Goal: Task Accomplishment & Management: Use online tool/utility

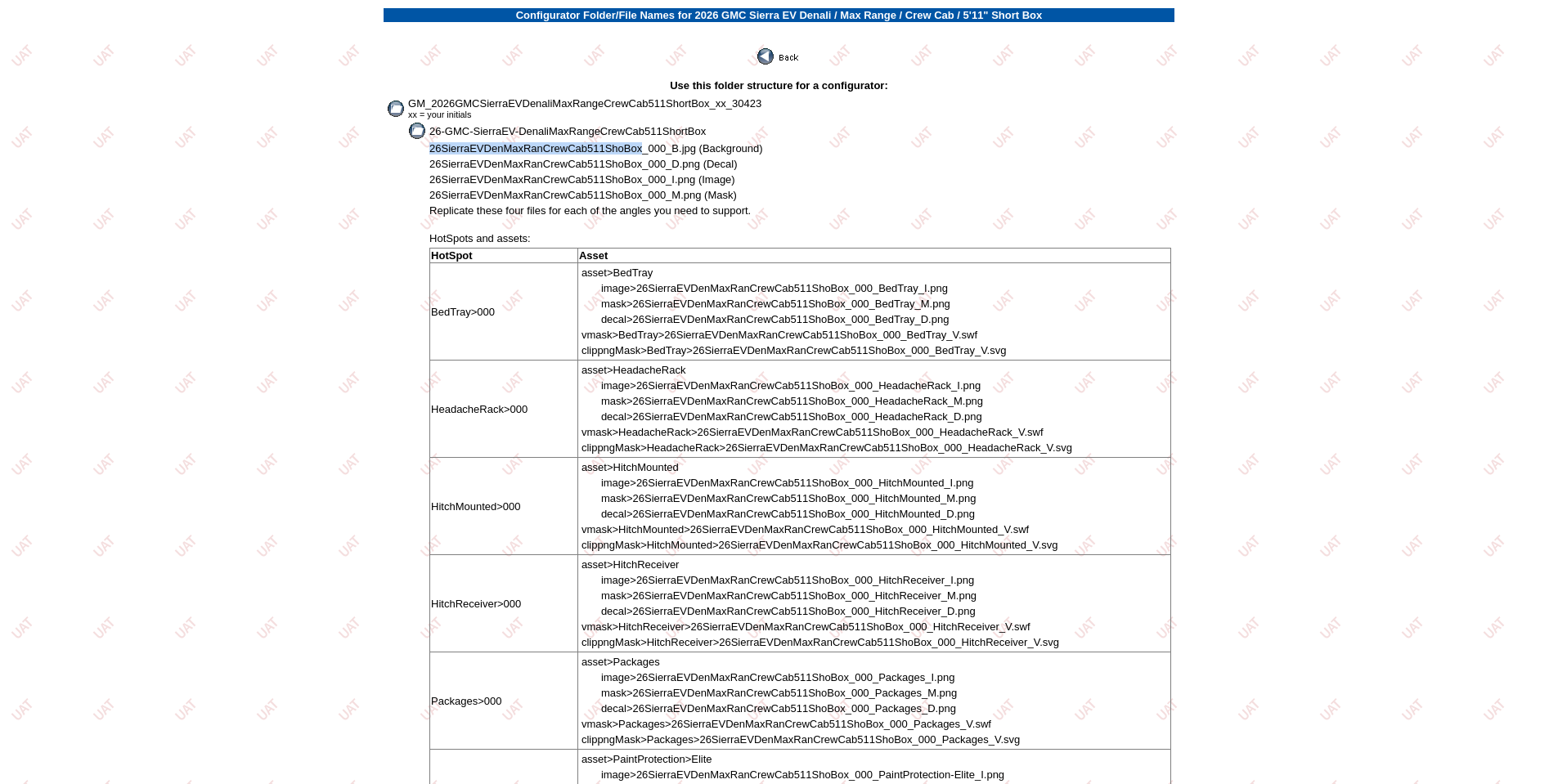
click at [784, 60] on img at bounding box center [779, 57] width 45 height 16
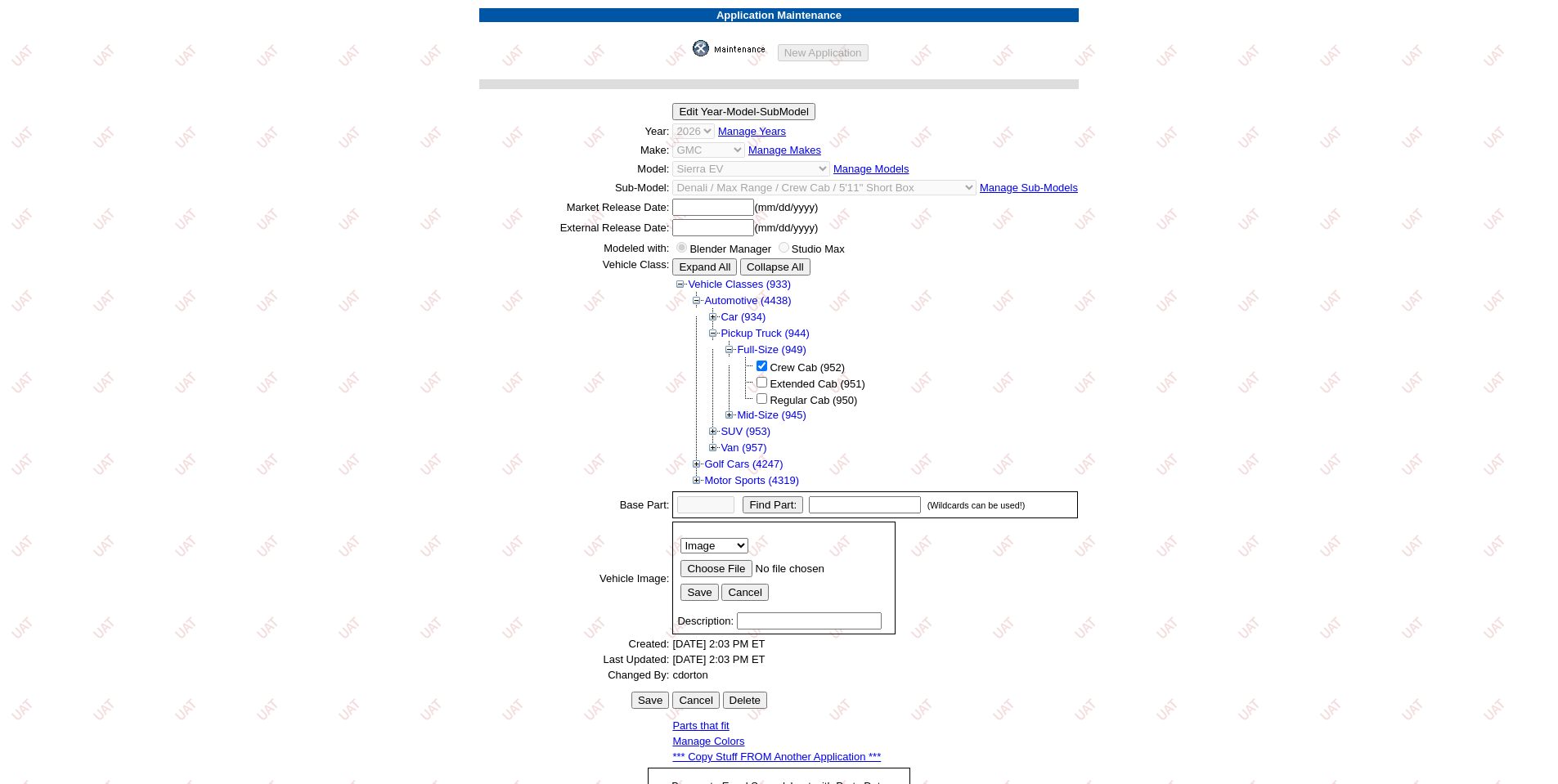
click at [718, 49] on img at bounding box center [733, 49] width 82 height 16
click at [744, 52] on img at bounding box center [733, 49] width 82 height 16
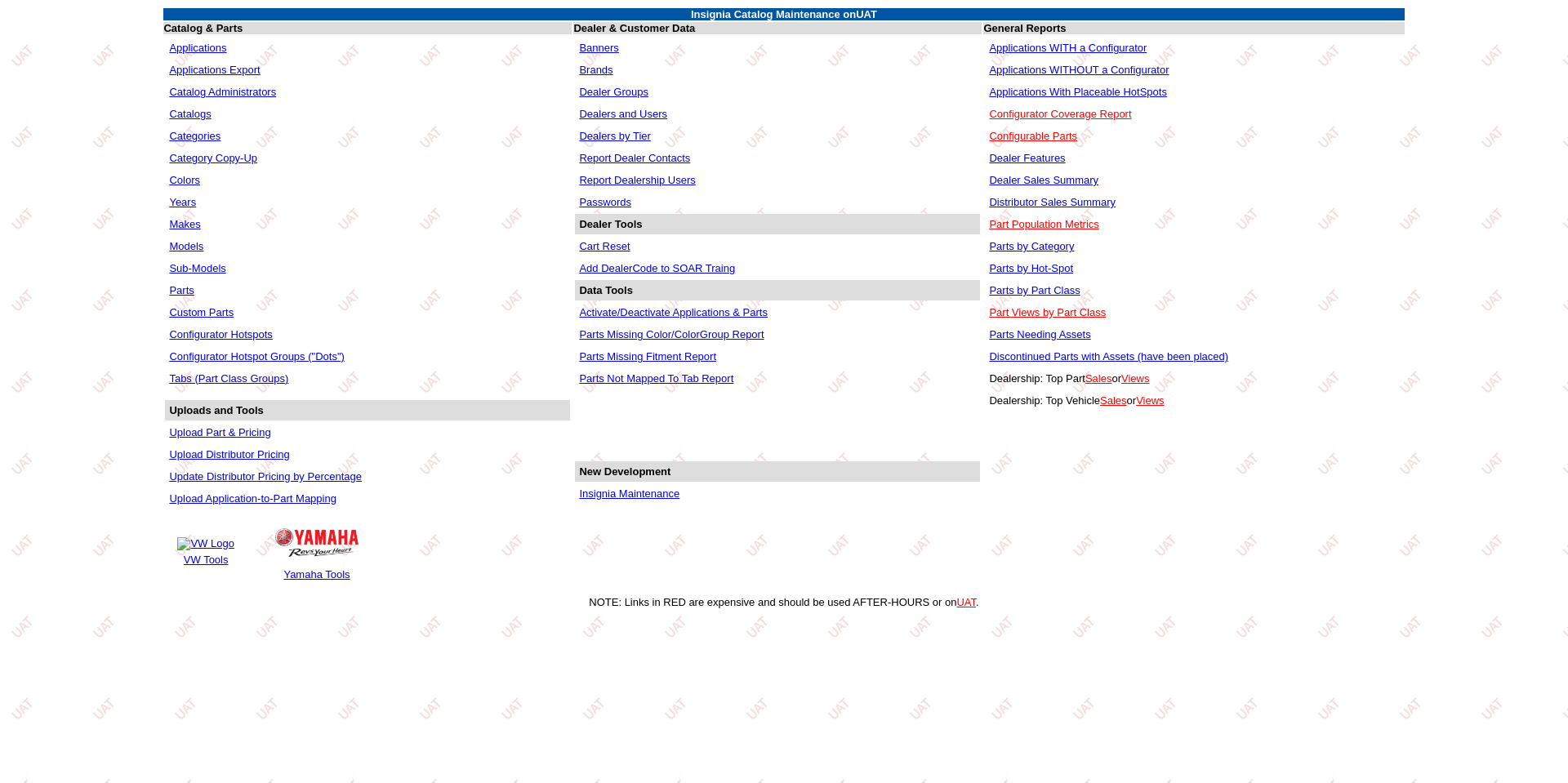
click at [1088, 70] on link "Applications WITHOUT a Configurator" at bounding box center [1079, 69] width 180 height 12
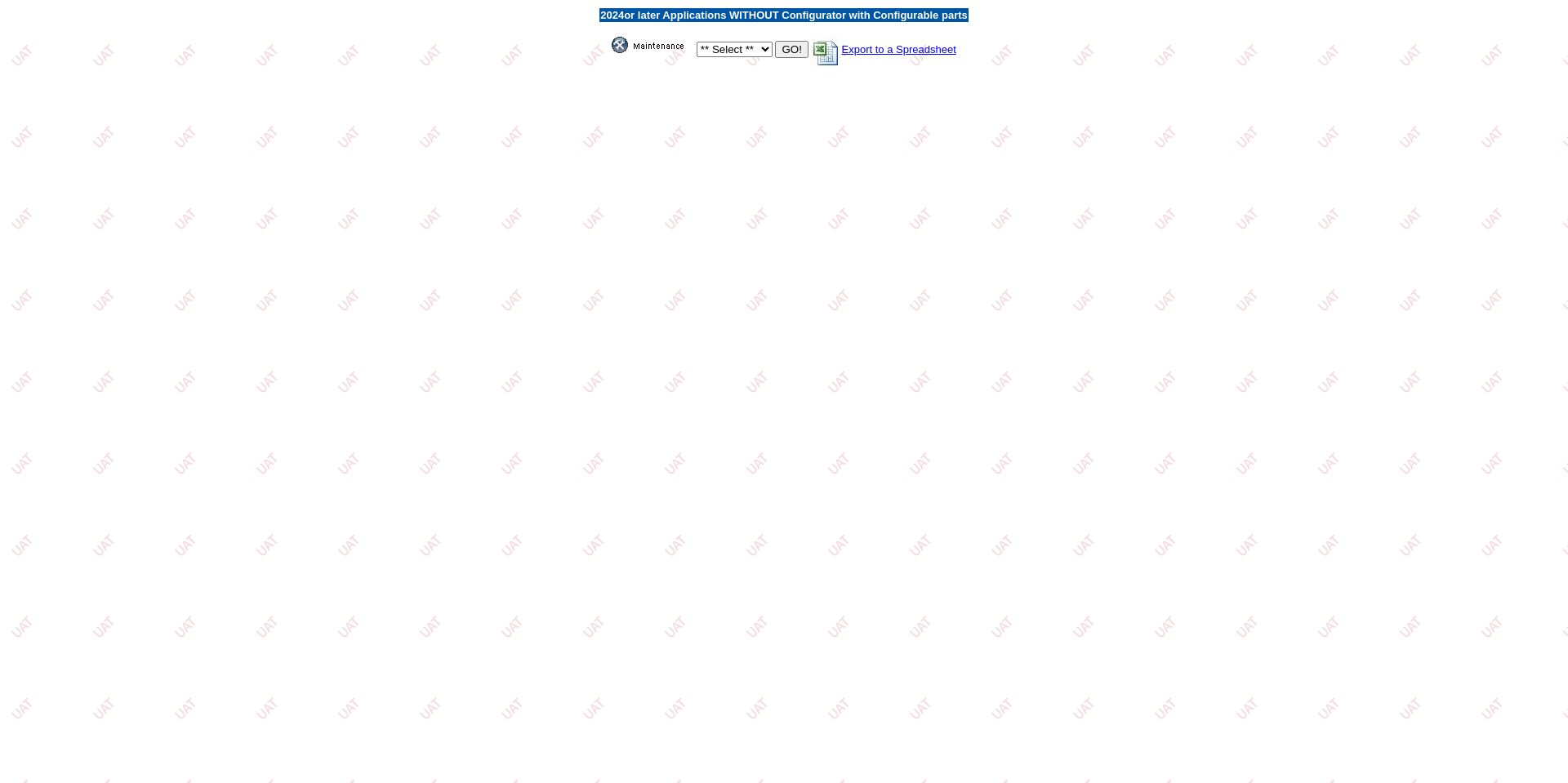
click at [754, 48] on select "** Select ** Acura Alfa Romeo Audi Bentley BMW DoubleTake Ford GM Honda Hyundai…" at bounding box center [735, 49] width 76 height 16
select select "1"
click at [697, 42] on select "** Select ** Acura Alfa Romeo Audi Bentley BMW DoubleTake Ford GM Honda Hyundai…" at bounding box center [735, 49] width 76 height 16
click at [788, 48] on input "GO!" at bounding box center [791, 49] width 33 height 17
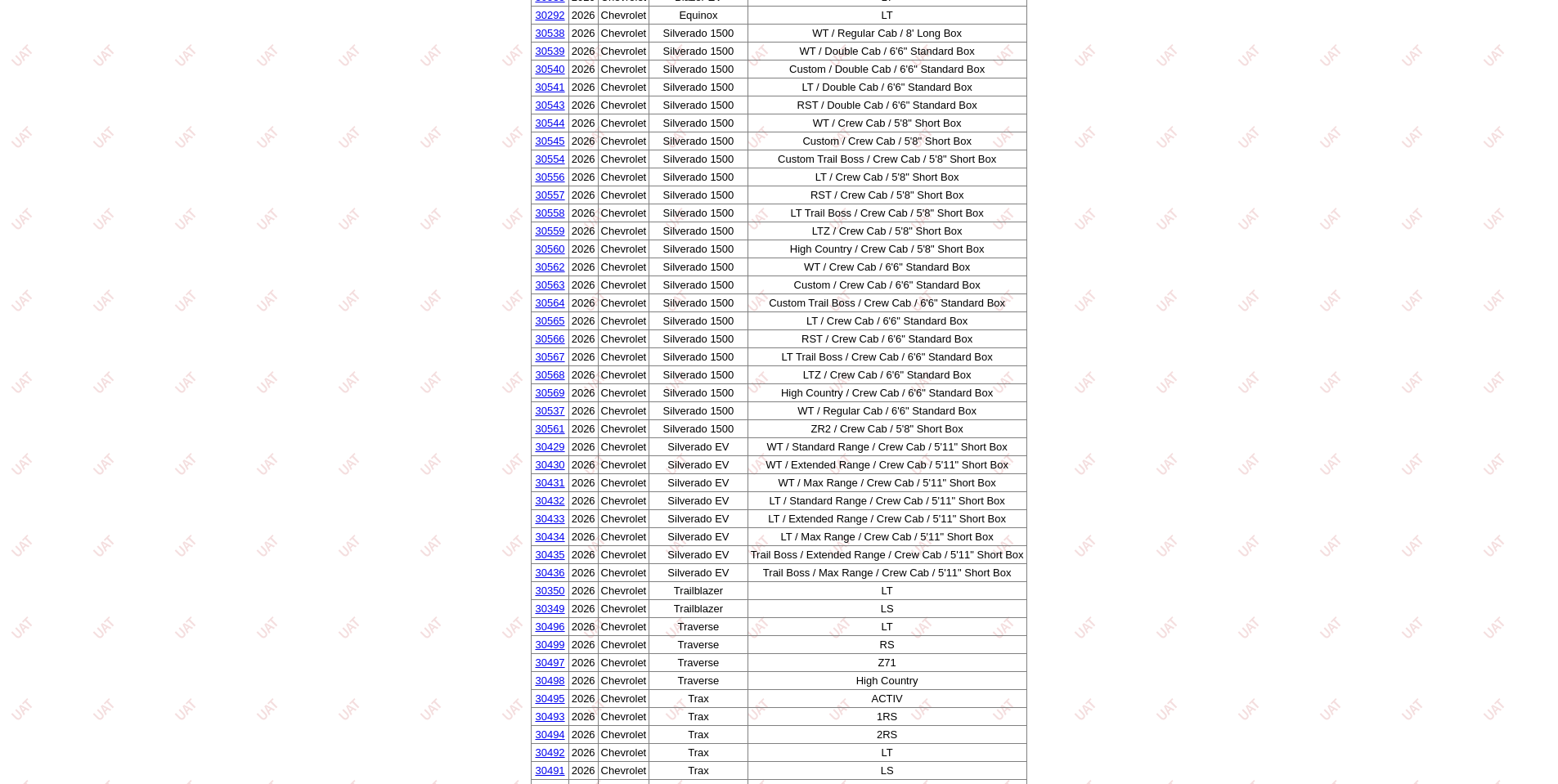
scroll to position [818, 0]
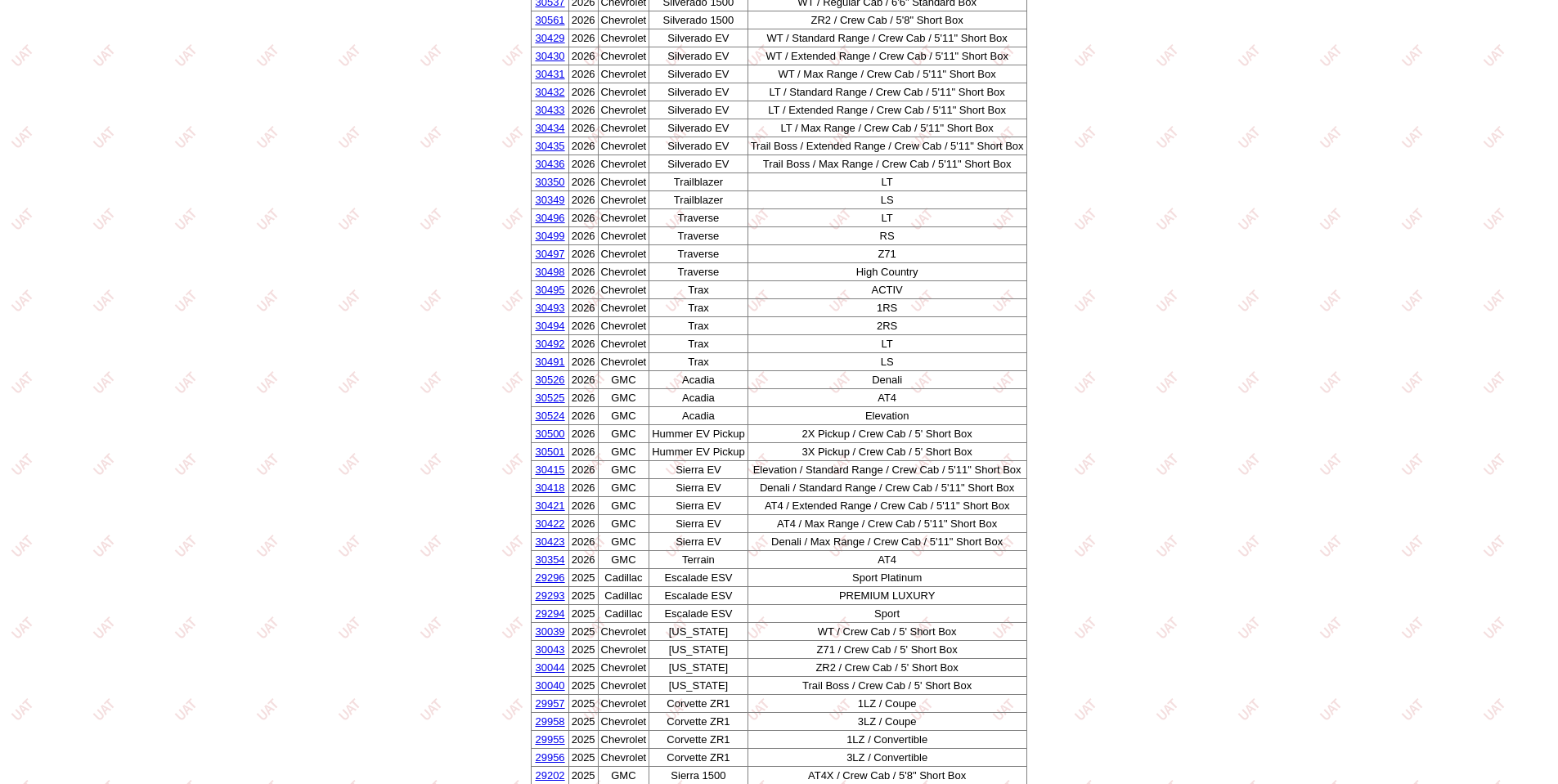
click at [548, 540] on link "30423" at bounding box center [550, 541] width 30 height 12
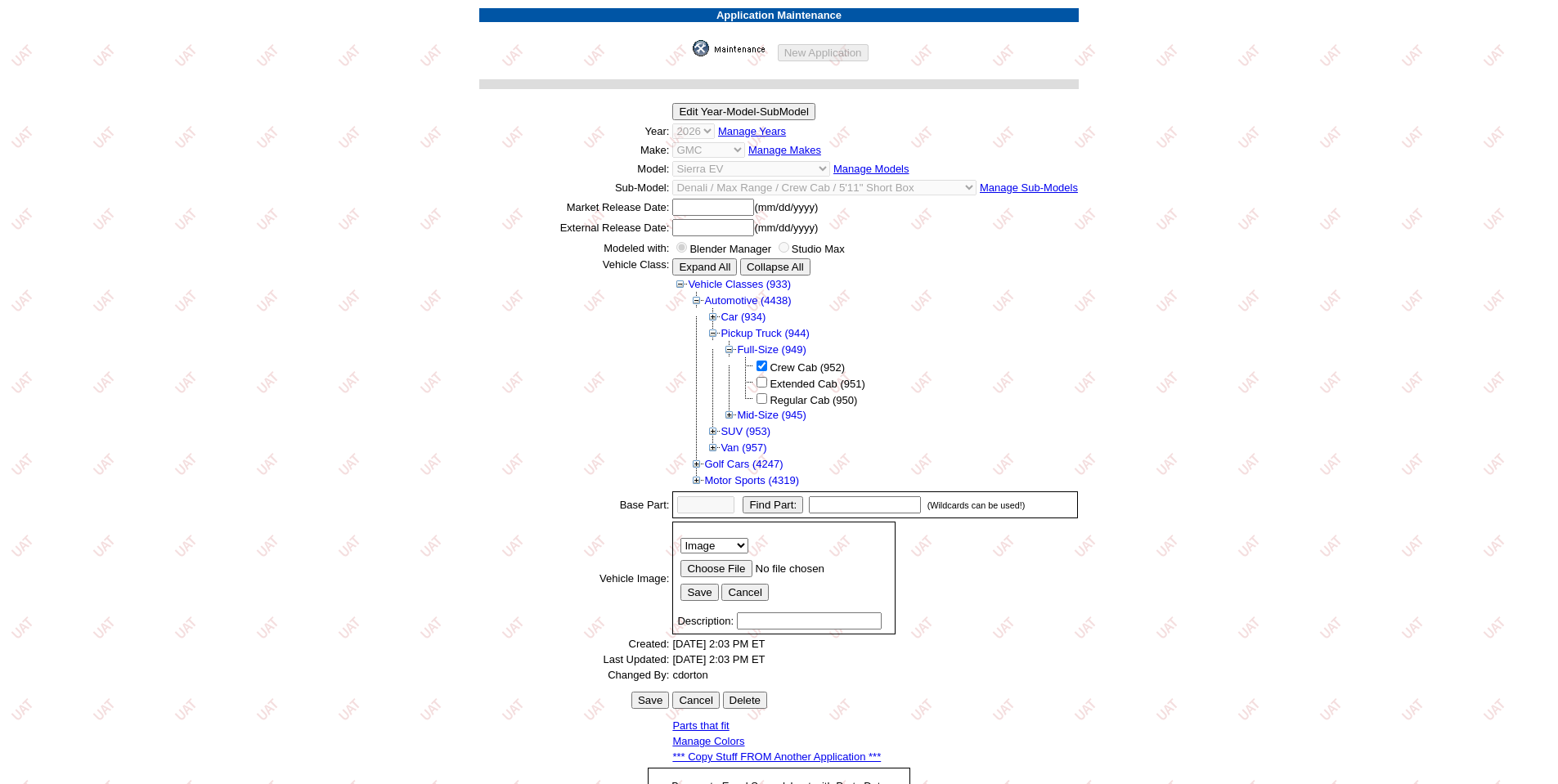
scroll to position [221, 0]
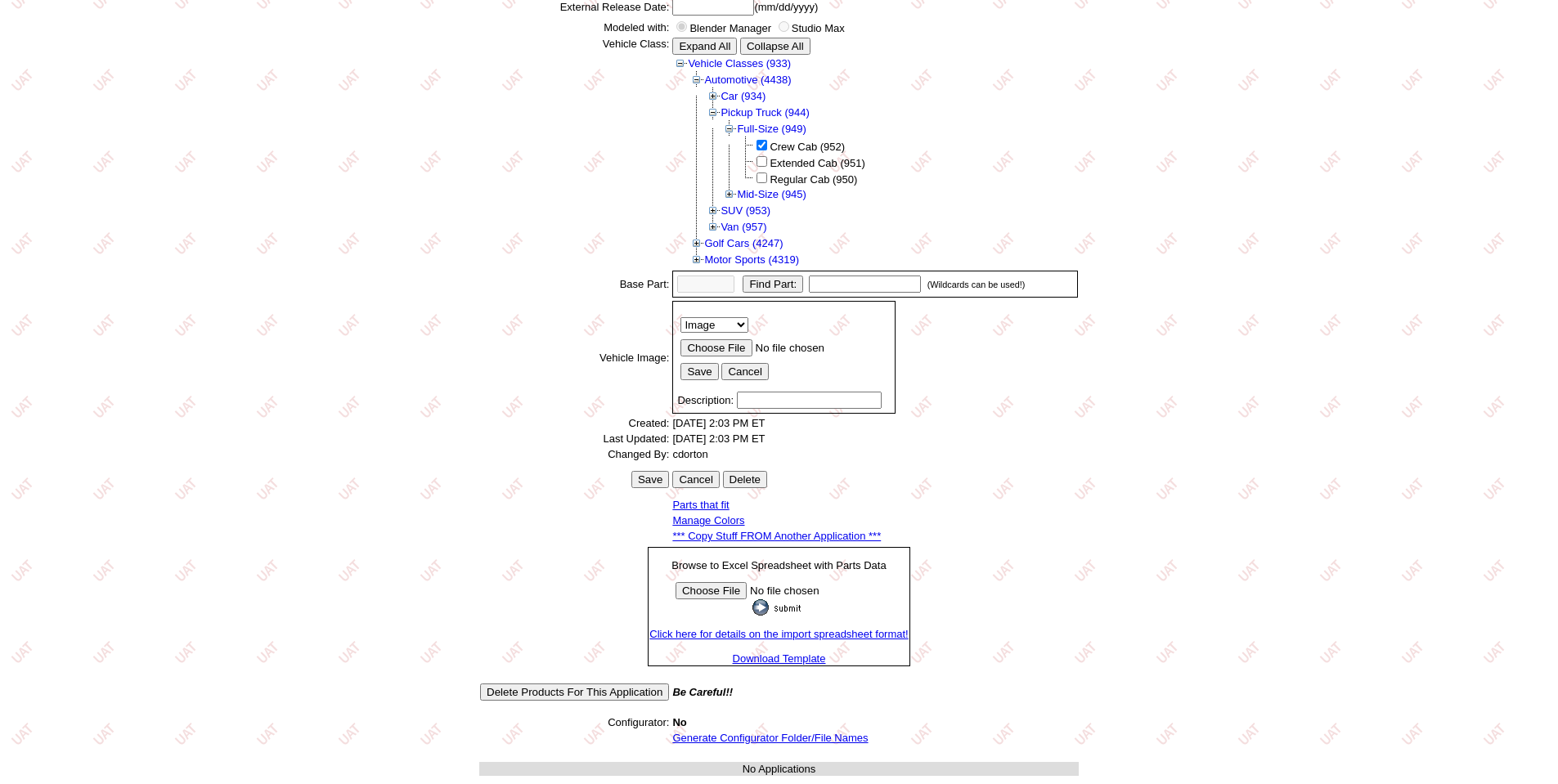
click at [738, 534] on link "*** Copy Stuff FROM Another Application ***" at bounding box center [776, 536] width 209 height 12
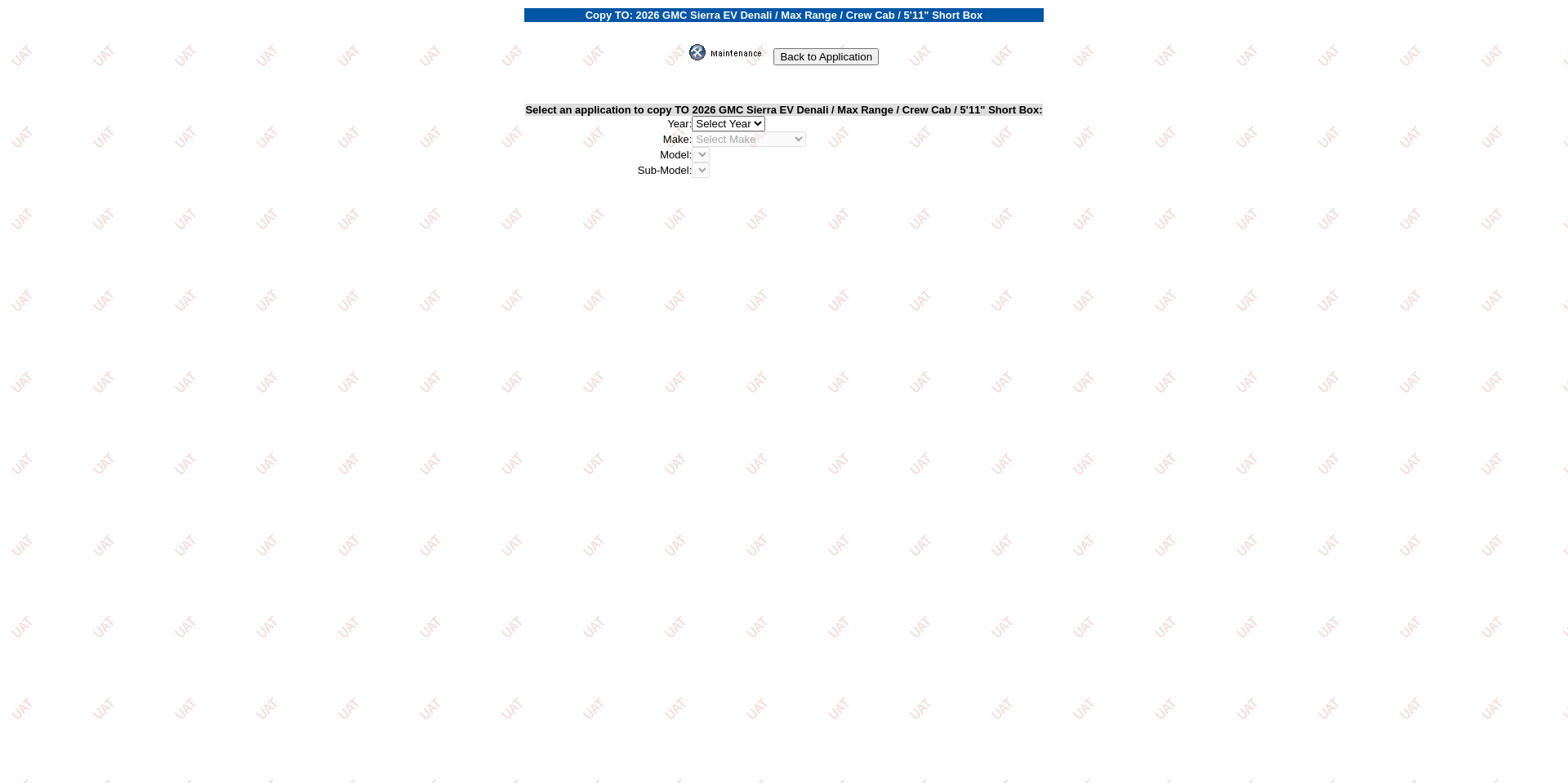
click at [761, 124] on select "2026 2025 2024 2023 2022 2021 2020 2019 2018 2017 2016 2015 2014 2013 2012 2011…" at bounding box center [728, 124] width 73 height 16
click at [758, 116] on select "2026 2025 2024 2023 2022 2021 2020 2019 2018 2017 2016 2015 2014 2013 2012 2011…" at bounding box center [728, 124] width 73 height 16
select select "44"
click at [698, 116] on select "2026 2025 2024 2023 2022 2021 2020 2019 2018 2017 2016 2015 2014 2013 2012 2011…" at bounding box center [728, 124] width 73 height 16
